Goal: Transaction & Acquisition: Purchase product/service

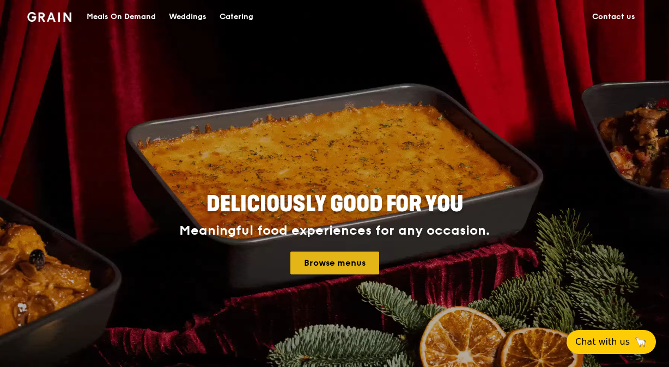
click at [354, 257] on link "Browse menus" at bounding box center [335, 263] width 89 height 23
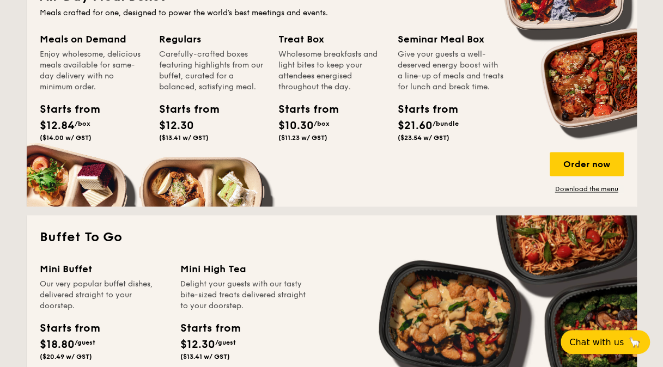
scroll to position [725, 0]
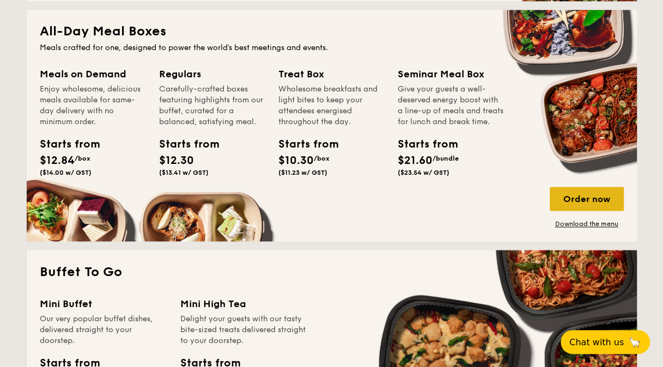
click at [590, 198] on div "Order now" at bounding box center [587, 199] width 74 height 24
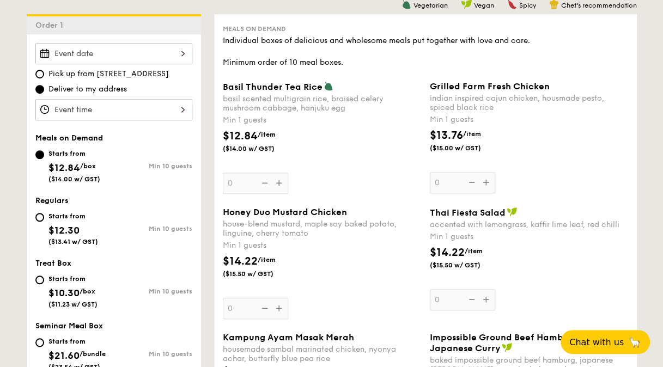
scroll to position [311, 0]
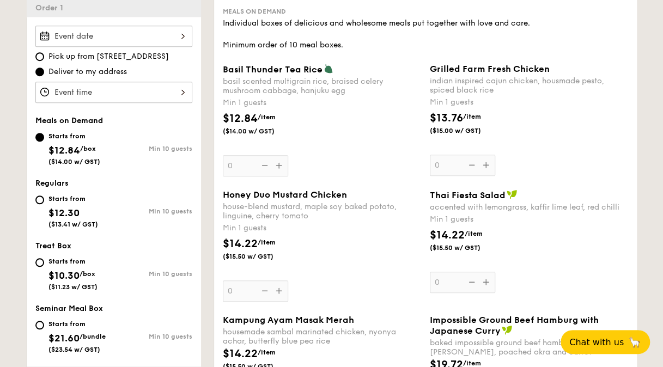
scroll to position [1917, 0]
